Goal: Navigation & Orientation: Find specific page/section

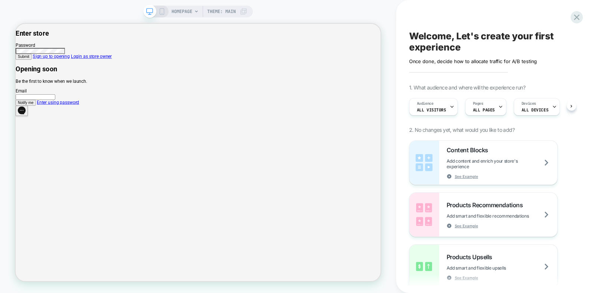
click at [100, 132] on link "Enter using password" at bounding box center [72, 128] width 56 height 7
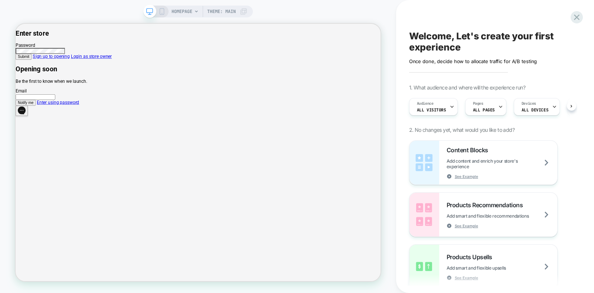
click at [100, 132] on link "Enter using password" at bounding box center [72, 128] width 56 height 7
click at [577, 16] on icon at bounding box center [576, 17] width 10 height 10
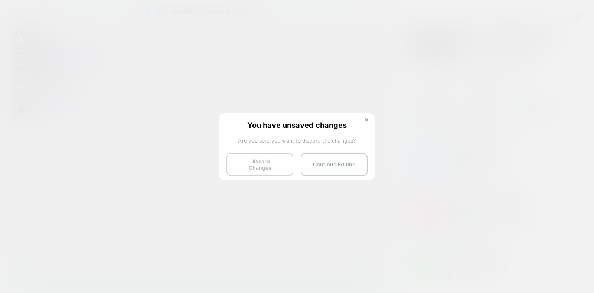
click at [269, 157] on button "Discard Changes" at bounding box center [259, 164] width 67 height 23
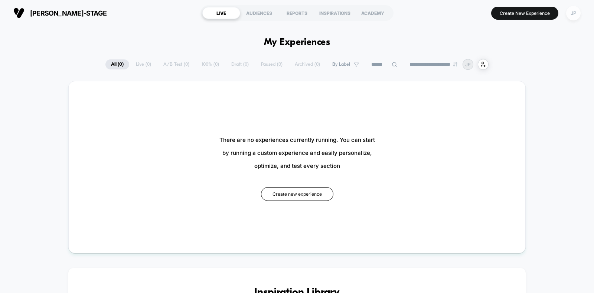
click at [573, 16] on div "JP" at bounding box center [573, 13] width 14 height 14
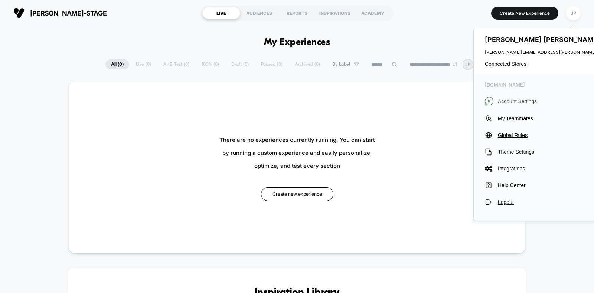
click at [526, 98] on span "Account Settings" at bounding box center [564, 101] width 134 height 6
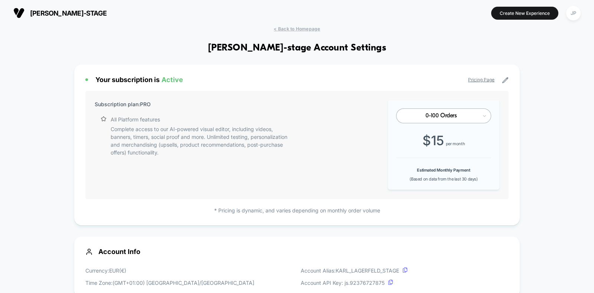
click at [479, 79] on link "Pricing Page" at bounding box center [481, 80] width 26 height 6
